Goal: Understand process/instructions: Learn about a topic

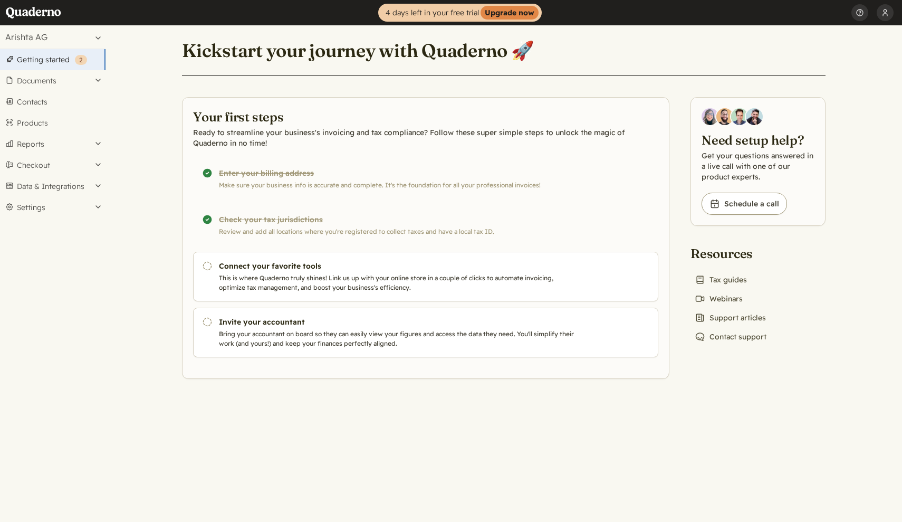
click at [54, 64] on link "Getting started ( 2 )" at bounding box center [53, 59] width 106 height 21
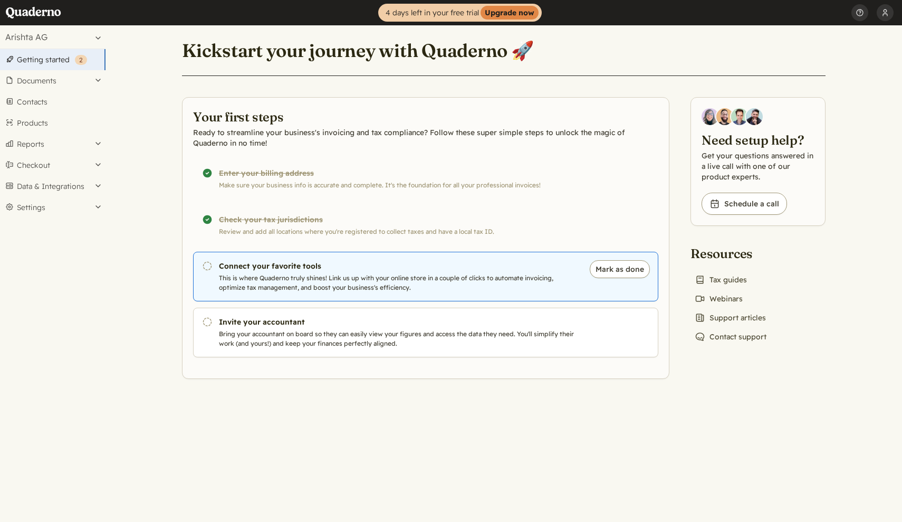
click at [266, 277] on p "This is where Quaderno truly shines! Link us up with your online store in a cou…" at bounding box center [399, 282] width 360 height 19
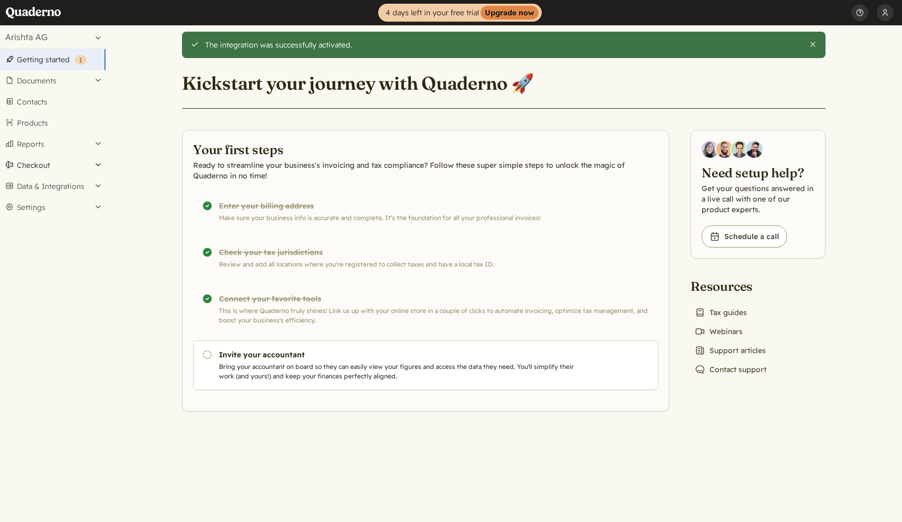
click at [46, 163] on button "Checkout" at bounding box center [53, 165] width 106 height 21
click at [63, 143] on button "Reports" at bounding box center [53, 143] width 106 height 21
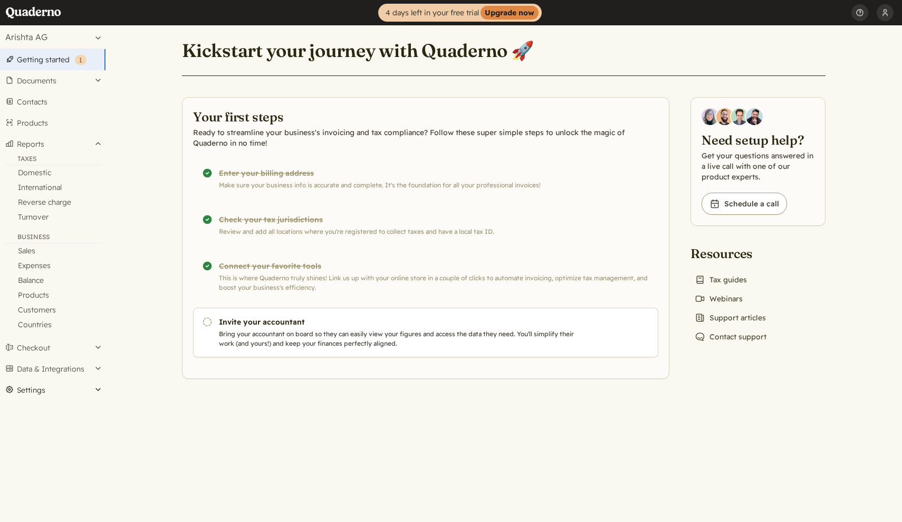
click at [79, 387] on button "Settings" at bounding box center [53, 389] width 106 height 21
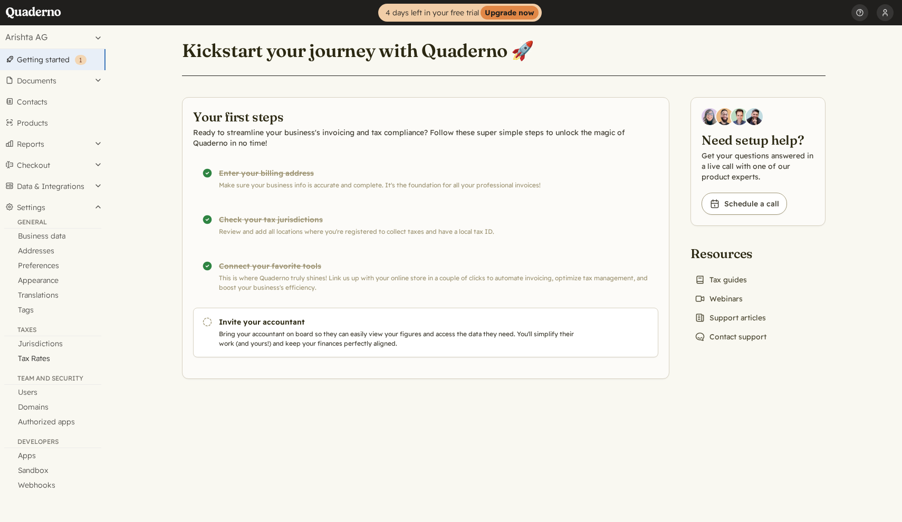
click at [43, 357] on link "Tax Rates" at bounding box center [53, 358] width 106 height 15
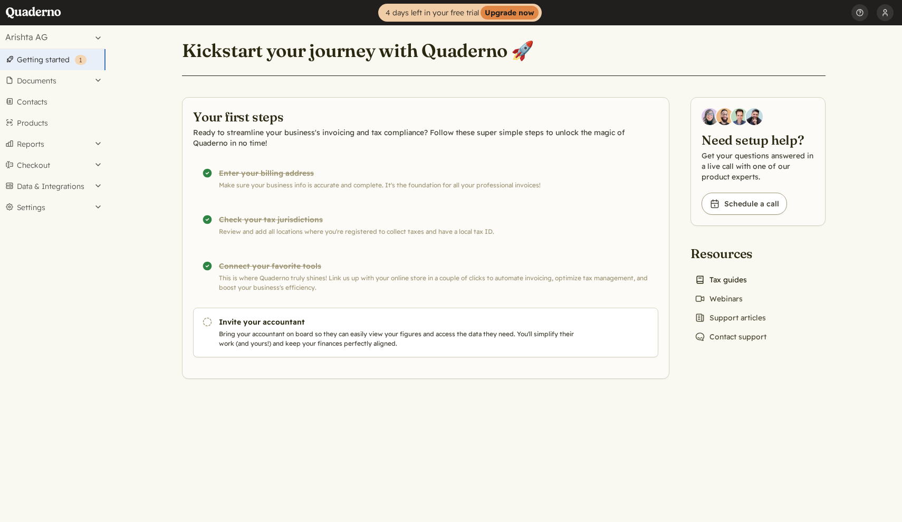
click at [725, 281] on link "Book icon Tax guides" at bounding box center [721, 279] width 61 height 15
click at [60, 207] on button "Settings" at bounding box center [53, 207] width 106 height 21
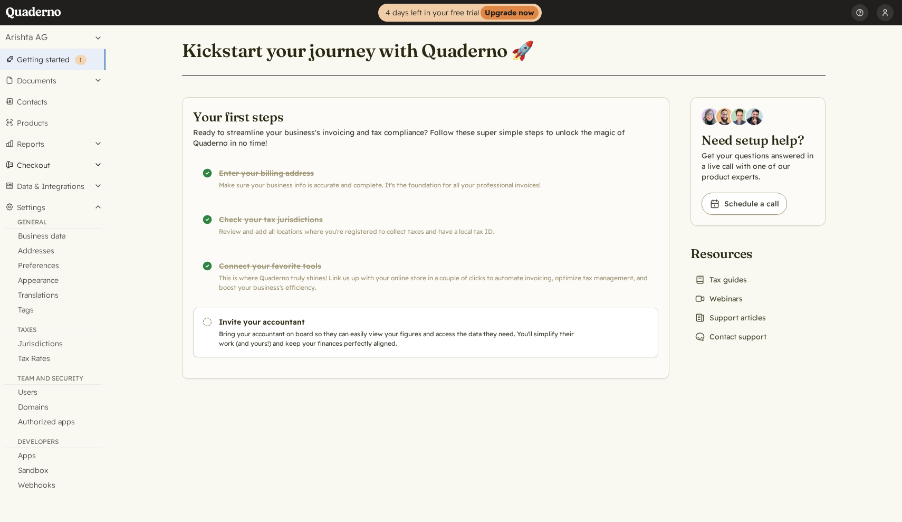
click at [33, 165] on button "Checkout" at bounding box center [53, 165] width 106 height 21
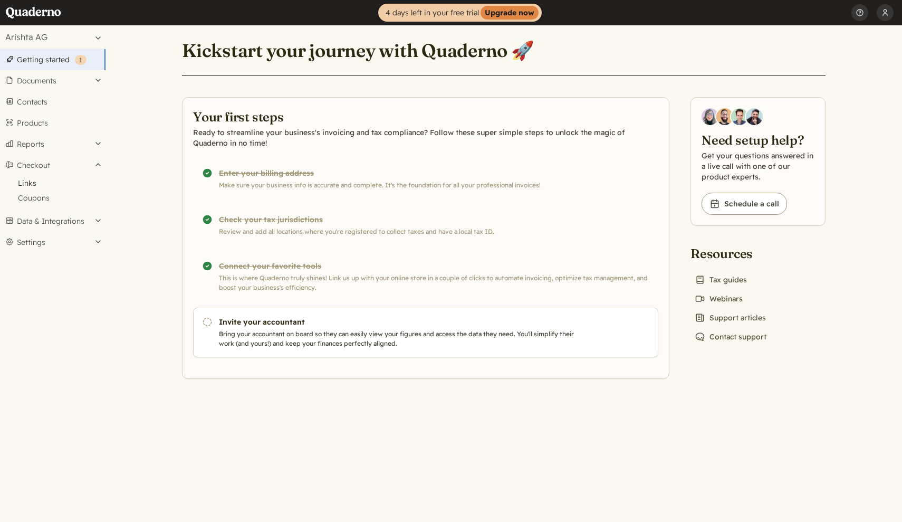
click at [26, 182] on link "Links" at bounding box center [53, 183] width 106 height 15
click at [77, 165] on button "Checkout" at bounding box center [53, 165] width 106 height 21
click at [52, 152] on button "Reports" at bounding box center [53, 143] width 106 height 21
click at [42, 205] on link "Reverse charge" at bounding box center [53, 202] width 106 height 15
click at [29, 13] on link "Home" at bounding box center [36, 12] width 63 height 25
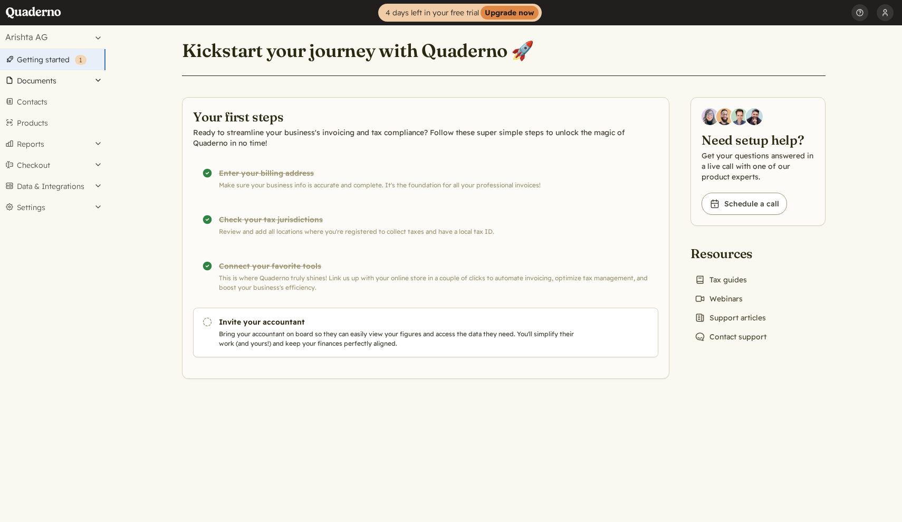
click at [46, 80] on button "Documents" at bounding box center [53, 80] width 106 height 21
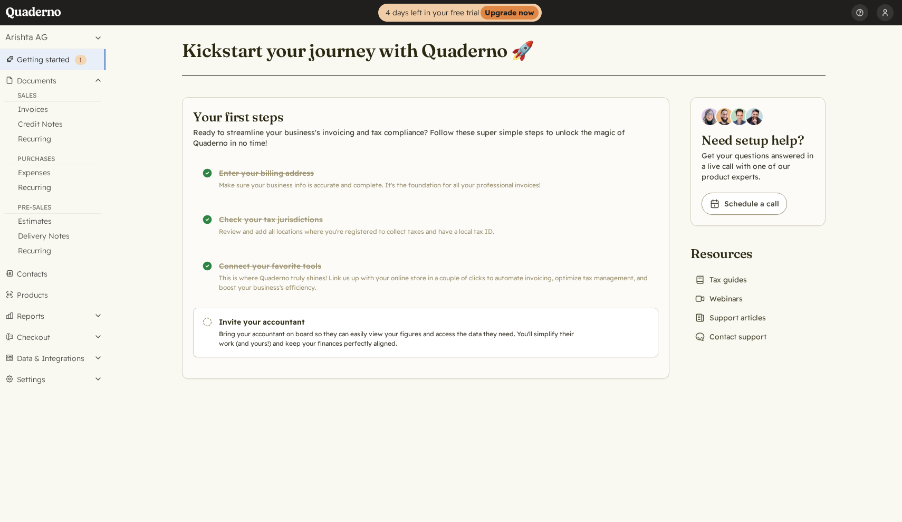
click at [59, 59] on link "Getting started ( 1 )" at bounding box center [53, 59] width 106 height 21
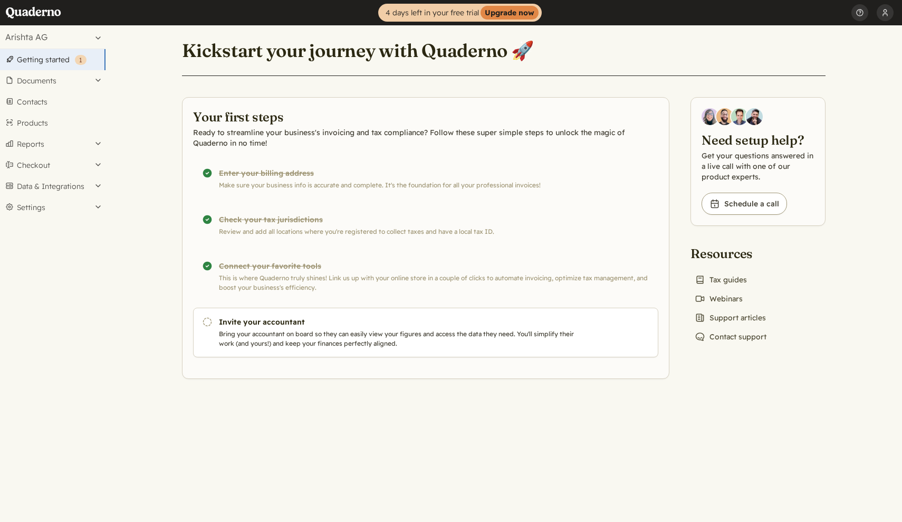
click at [97, 39] on button "Arishta AG" at bounding box center [53, 36] width 106 height 23
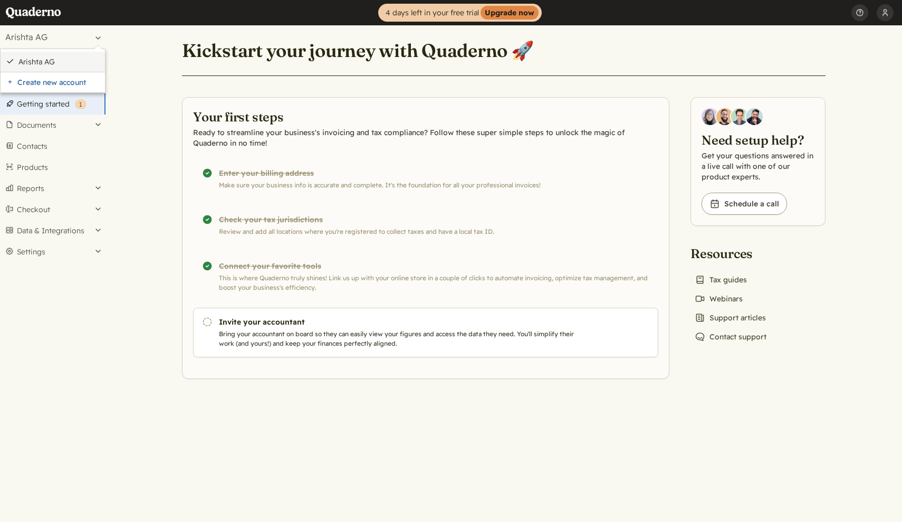
click at [26, 68] on li "Arishta AG" at bounding box center [53, 62] width 104 height 20
click at [33, 59] on link "Arishta AG" at bounding box center [58, 61] width 81 height 9
click at [316, 397] on main "Kickstart your journey with Quaderno 🚀 Your first steps Ready to streamline you…" at bounding box center [504, 273] width 797 height 496
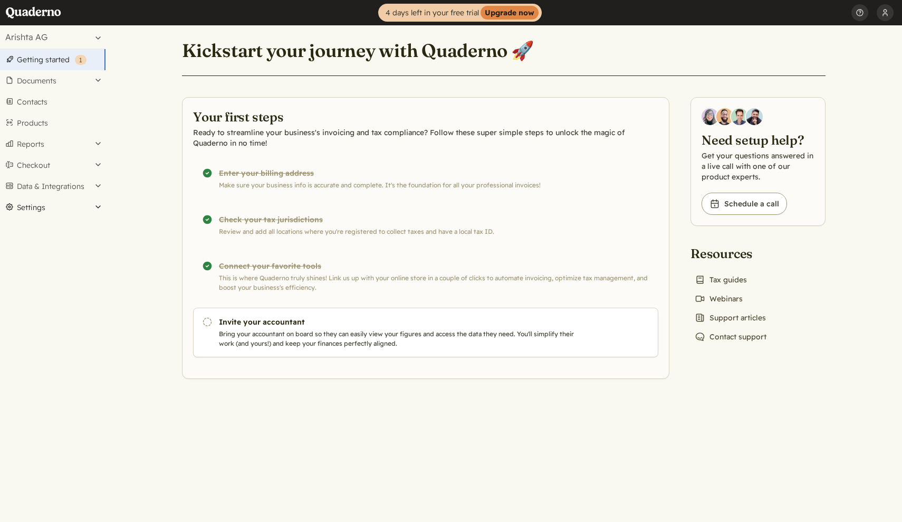
click at [101, 208] on button "Settings" at bounding box center [53, 207] width 106 height 21
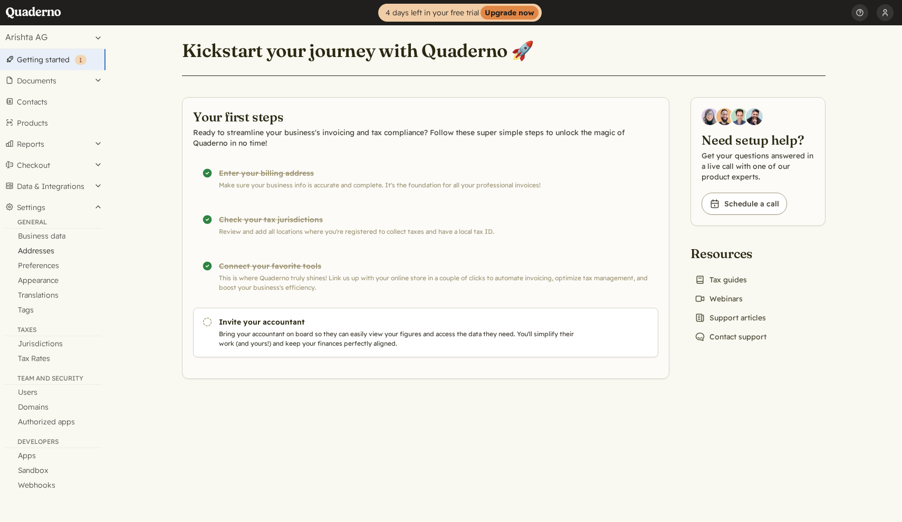
click at [36, 251] on link "Addresses" at bounding box center [53, 250] width 106 height 15
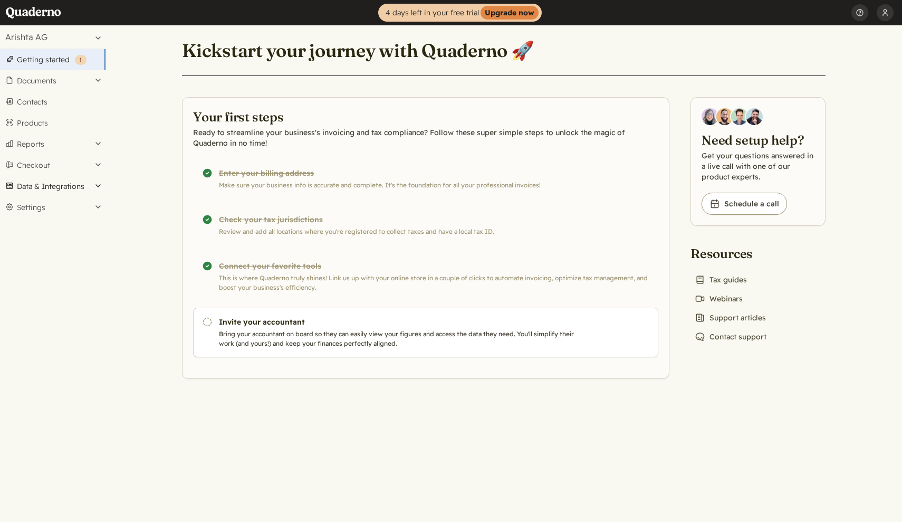
click at [93, 189] on button "Data & Integrations" at bounding box center [53, 186] width 106 height 21
click at [97, 166] on button "Checkout" at bounding box center [53, 165] width 106 height 21
click at [99, 146] on button "Reports" at bounding box center [53, 143] width 106 height 21
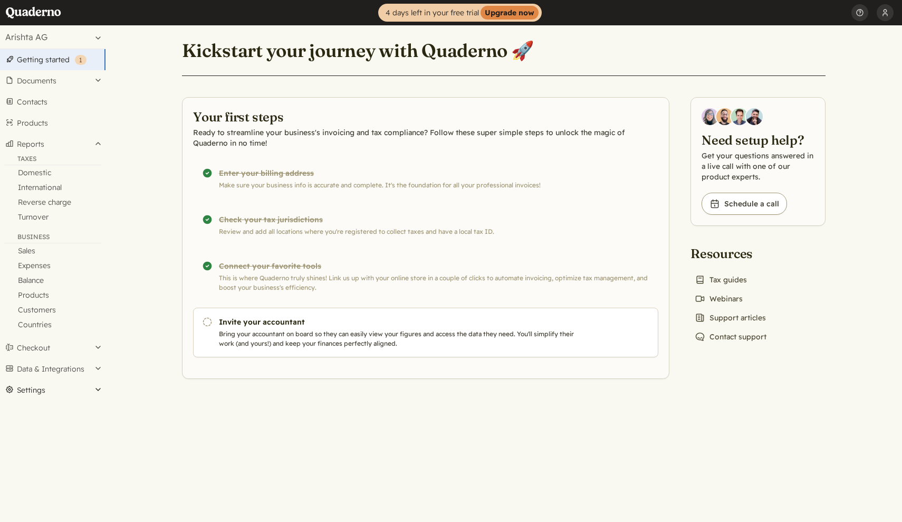
click at [91, 384] on button "Settings" at bounding box center [53, 389] width 106 height 21
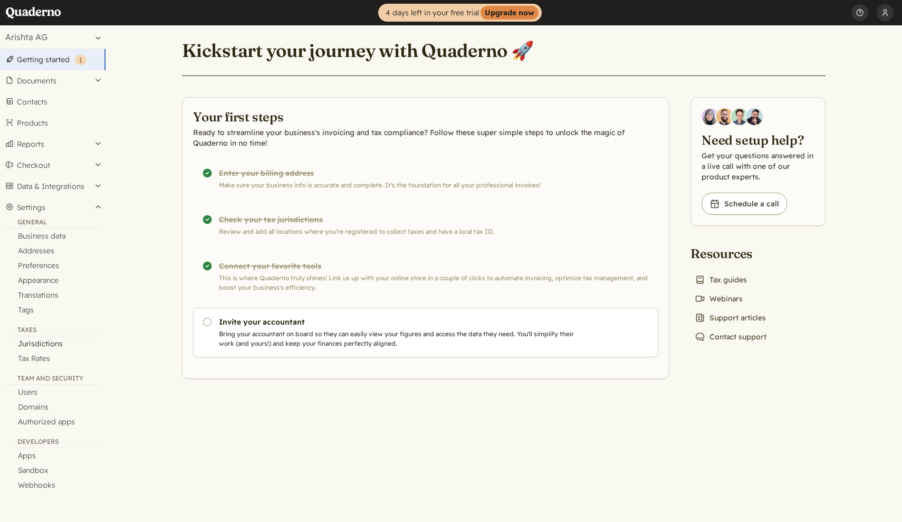
click at [50, 343] on link "Jurisdictions" at bounding box center [53, 343] width 106 height 15
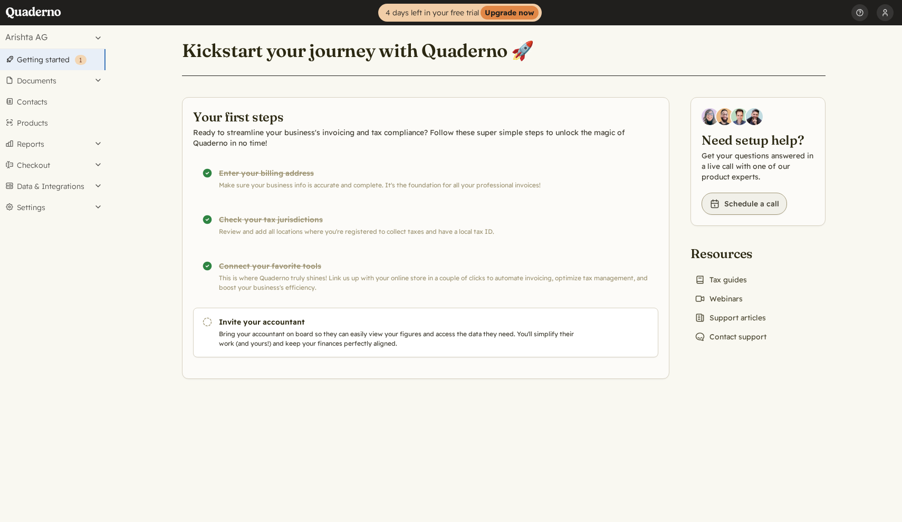
click at [736, 207] on link "Book icon Schedule a call" at bounding box center [744, 204] width 85 height 22
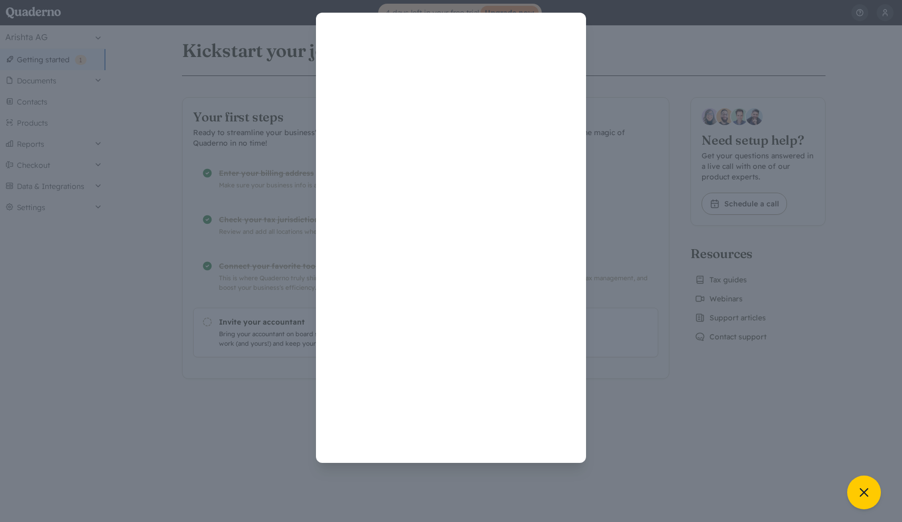
click at [729, 423] on div at bounding box center [451, 238] width 877 height 450
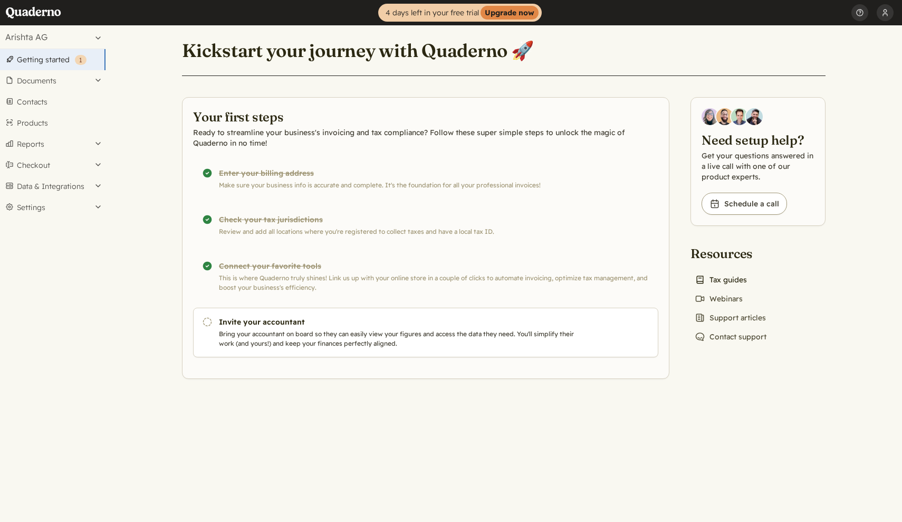
click at [727, 276] on link "Book icon Tax guides" at bounding box center [721, 279] width 61 height 15
click at [44, 83] on button "Documents" at bounding box center [53, 80] width 106 height 21
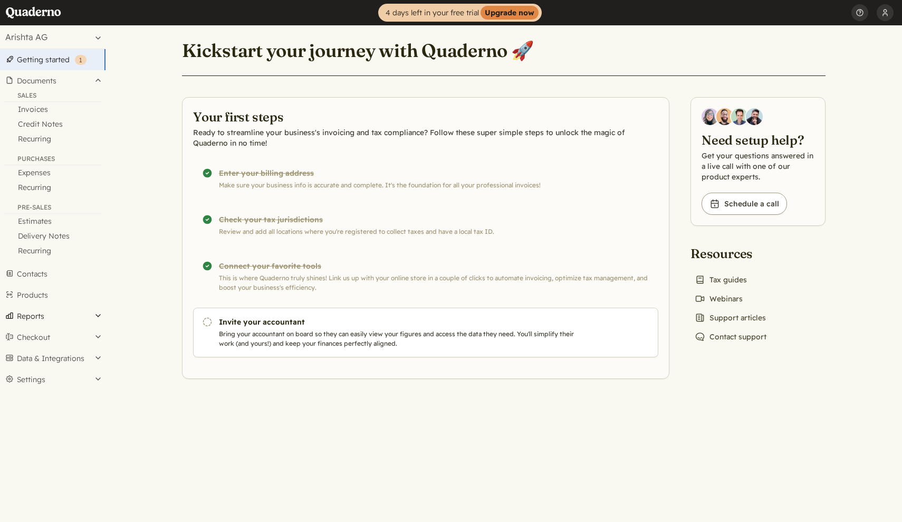
click at [40, 314] on button "Reports" at bounding box center [53, 315] width 106 height 21
click at [33, 269] on link "Sales" at bounding box center [53, 265] width 106 height 15
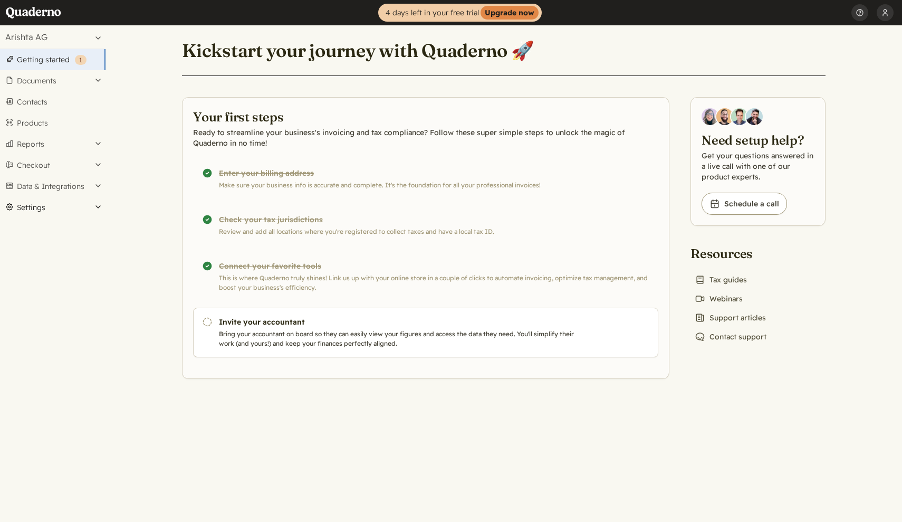
click at [53, 211] on button "Settings" at bounding box center [53, 207] width 106 height 21
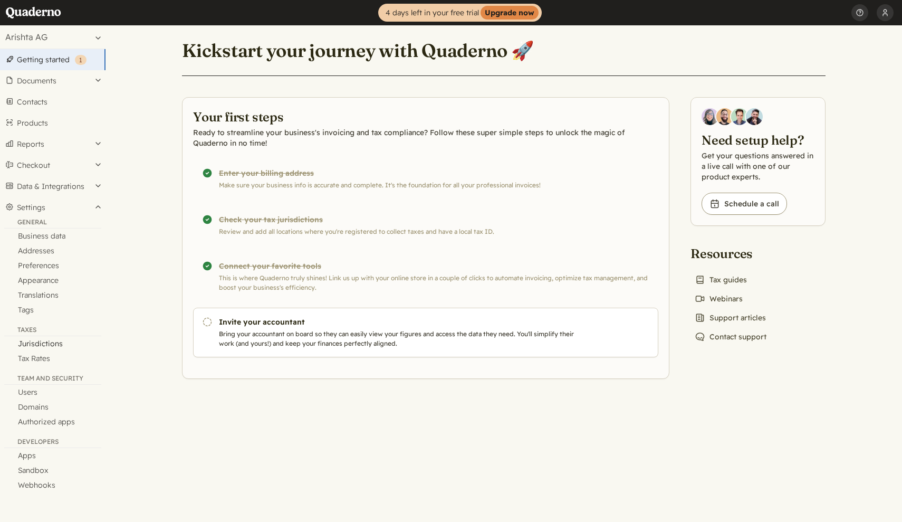
click at [54, 343] on link "Jurisdictions" at bounding box center [53, 343] width 106 height 15
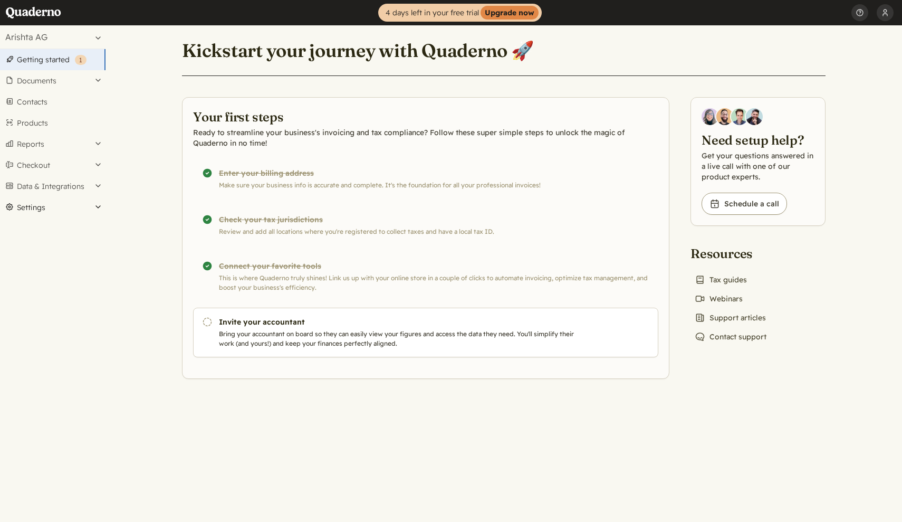
click at [25, 205] on button "Settings" at bounding box center [53, 207] width 106 height 21
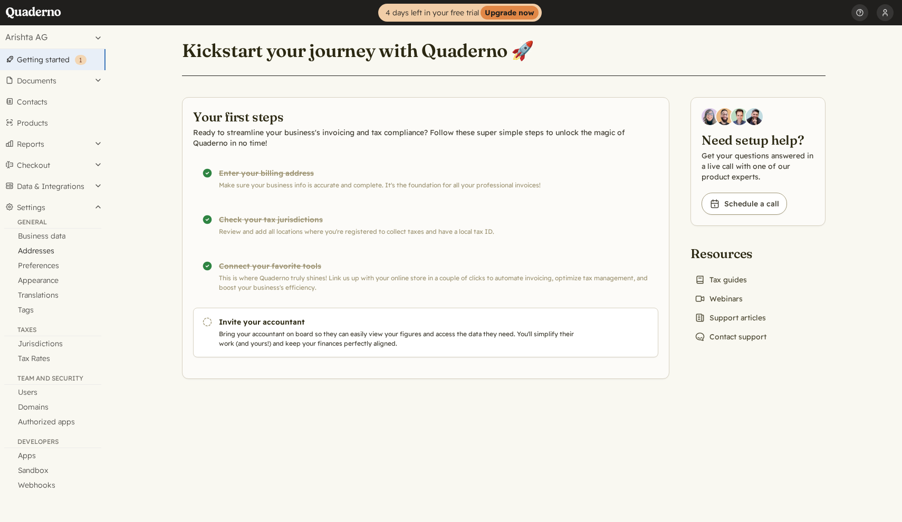
click at [40, 251] on link "Addresses" at bounding box center [53, 250] width 106 height 15
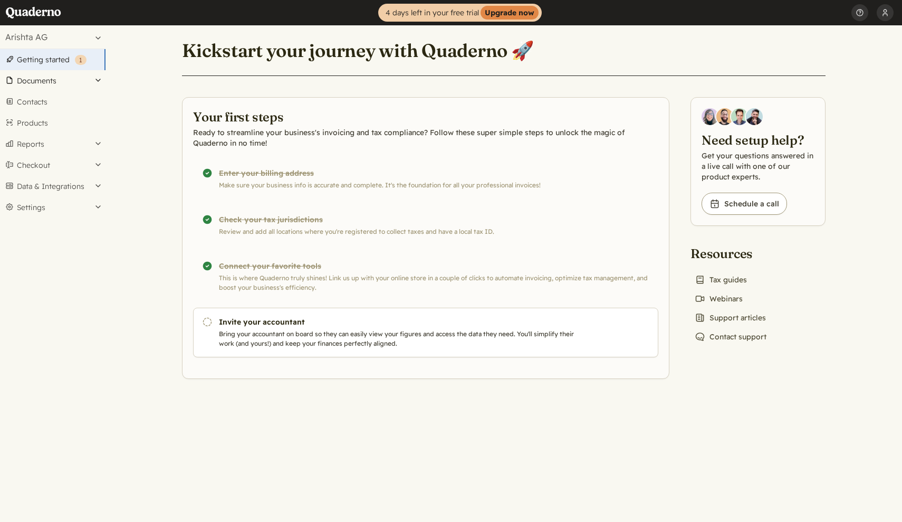
click at [46, 76] on button "Documents" at bounding box center [53, 80] width 106 height 21
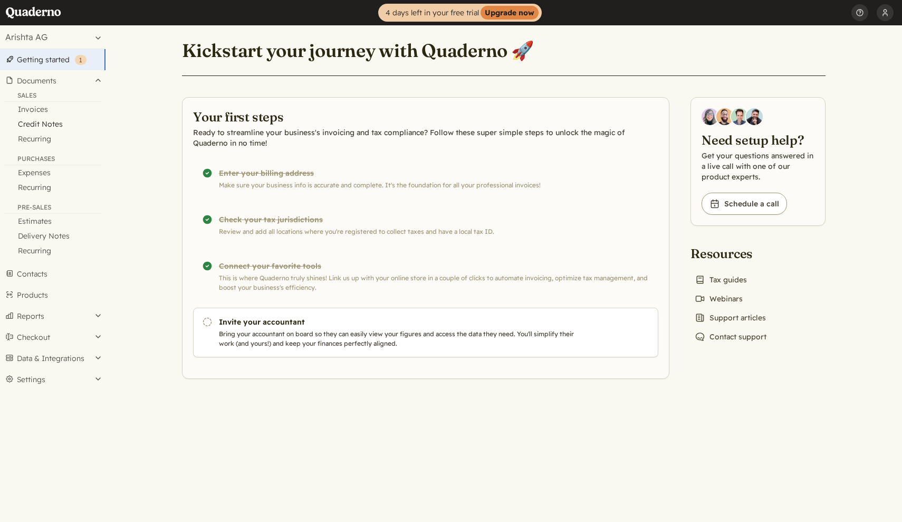
click at [41, 121] on link "Credit Notes" at bounding box center [53, 124] width 106 height 15
